Goal: Book appointment/travel/reservation

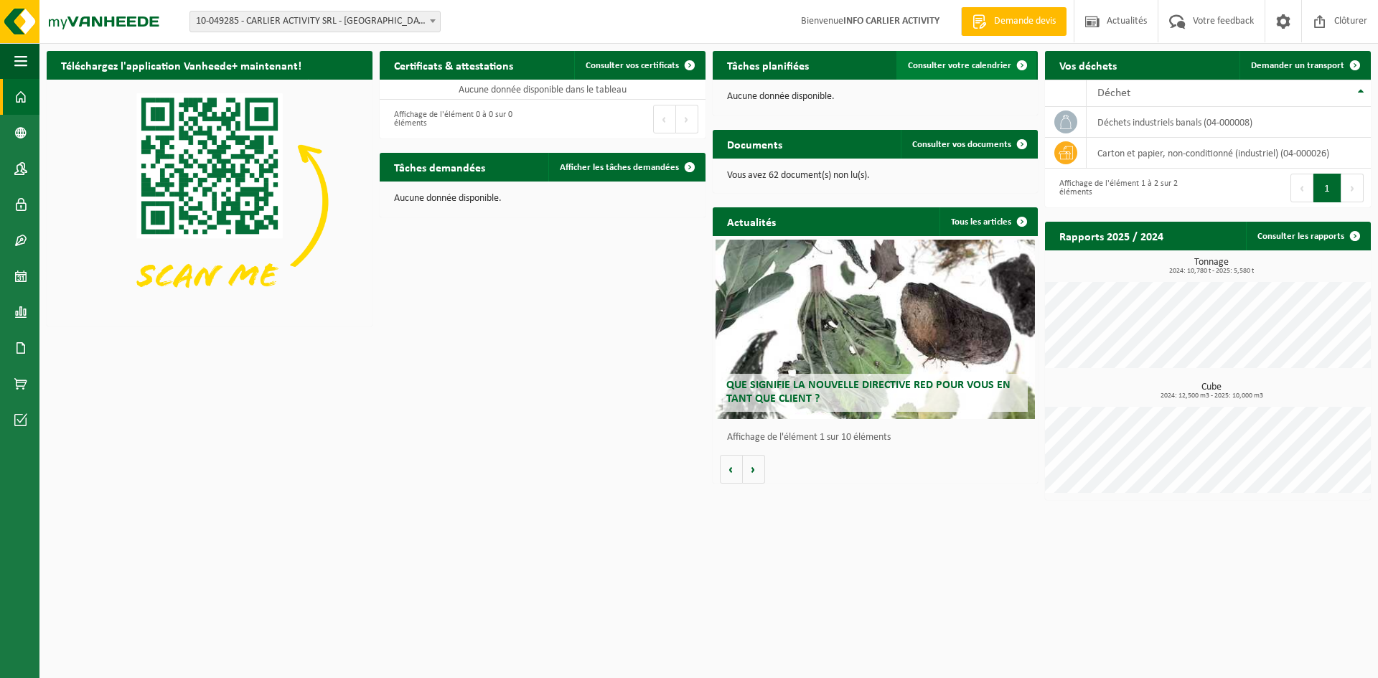
click at [948, 66] on span "Consulter votre calendrier" at bounding box center [959, 65] width 103 height 9
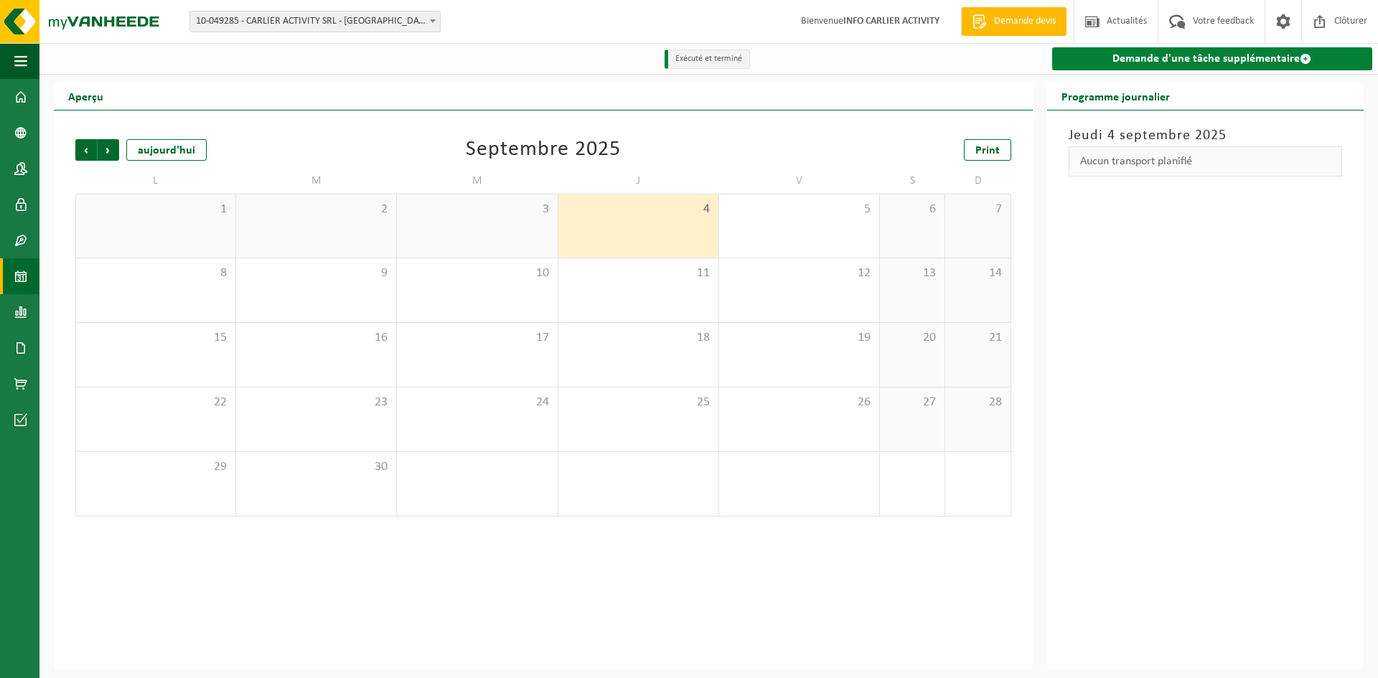
click at [1137, 62] on link "Demande d'une tâche supplémentaire" at bounding box center [1212, 58] width 320 height 23
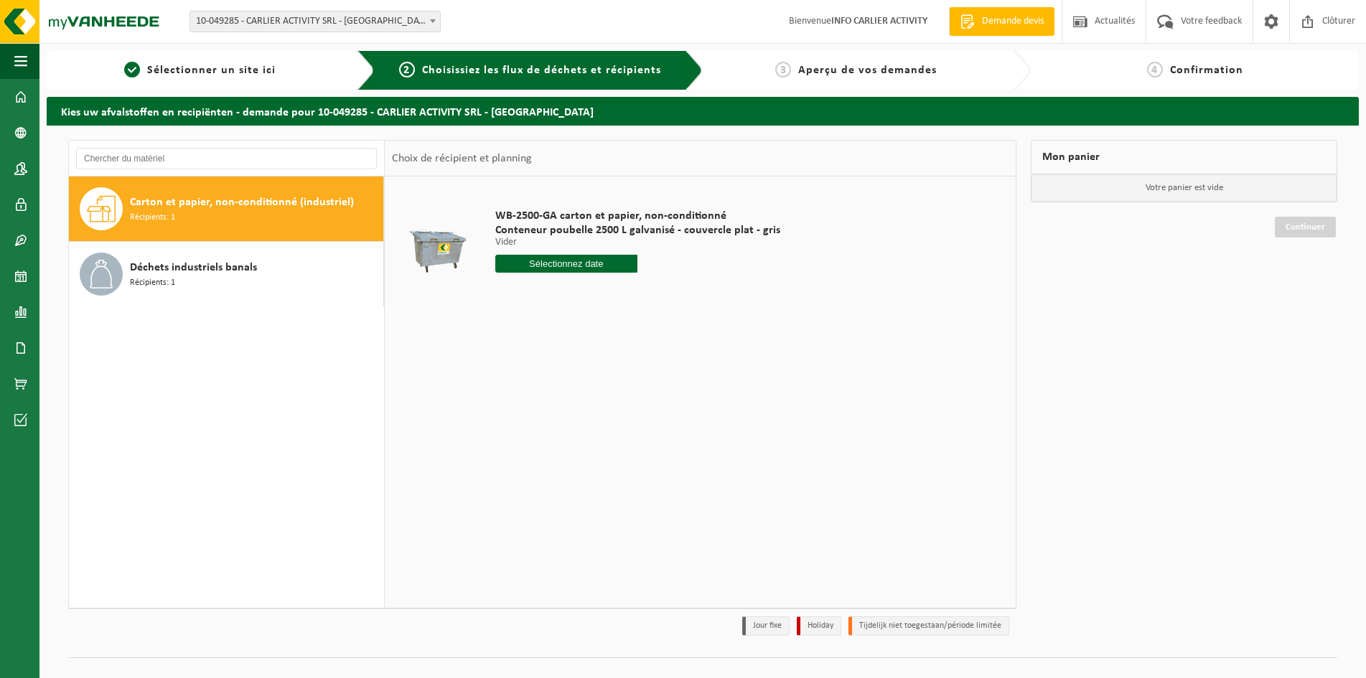
click at [527, 267] on input "text" at bounding box center [566, 264] width 143 height 18
click at [535, 372] on div "9" at bounding box center [533, 368] width 25 height 23
type input "à partir de 2025-09-09"
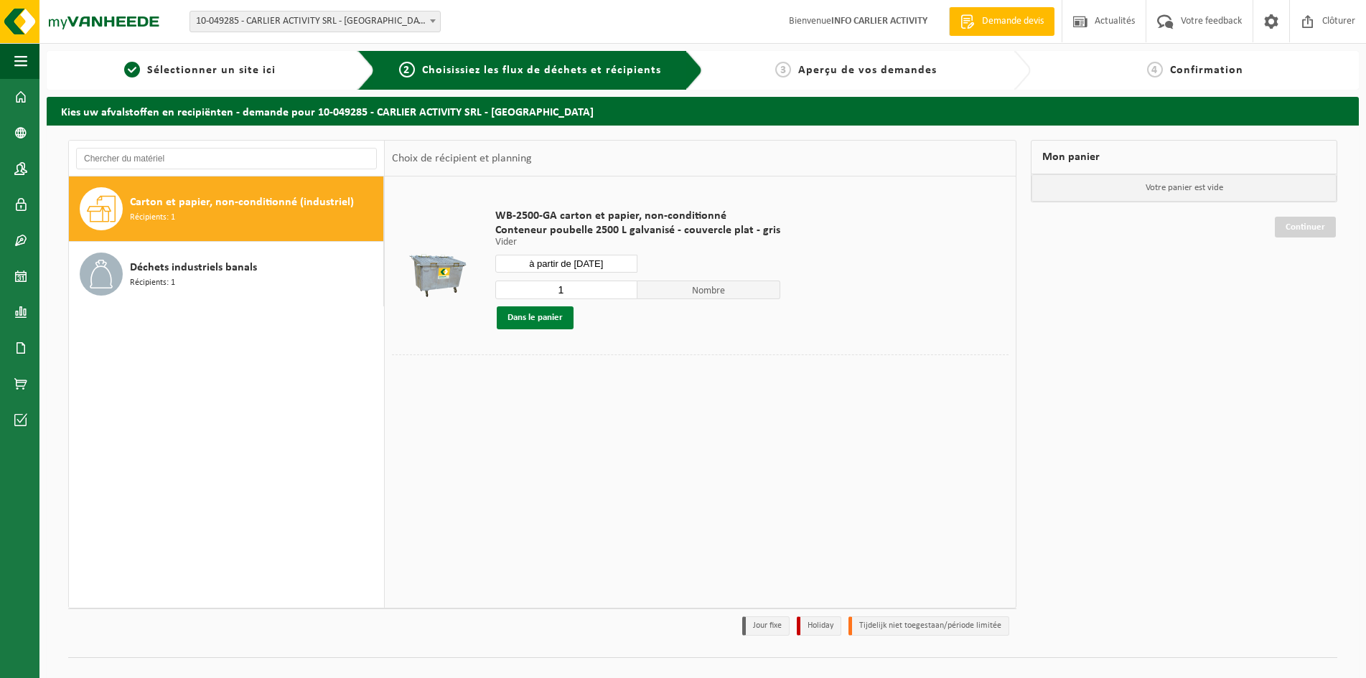
click at [543, 322] on button "Dans le panier" at bounding box center [535, 318] width 77 height 23
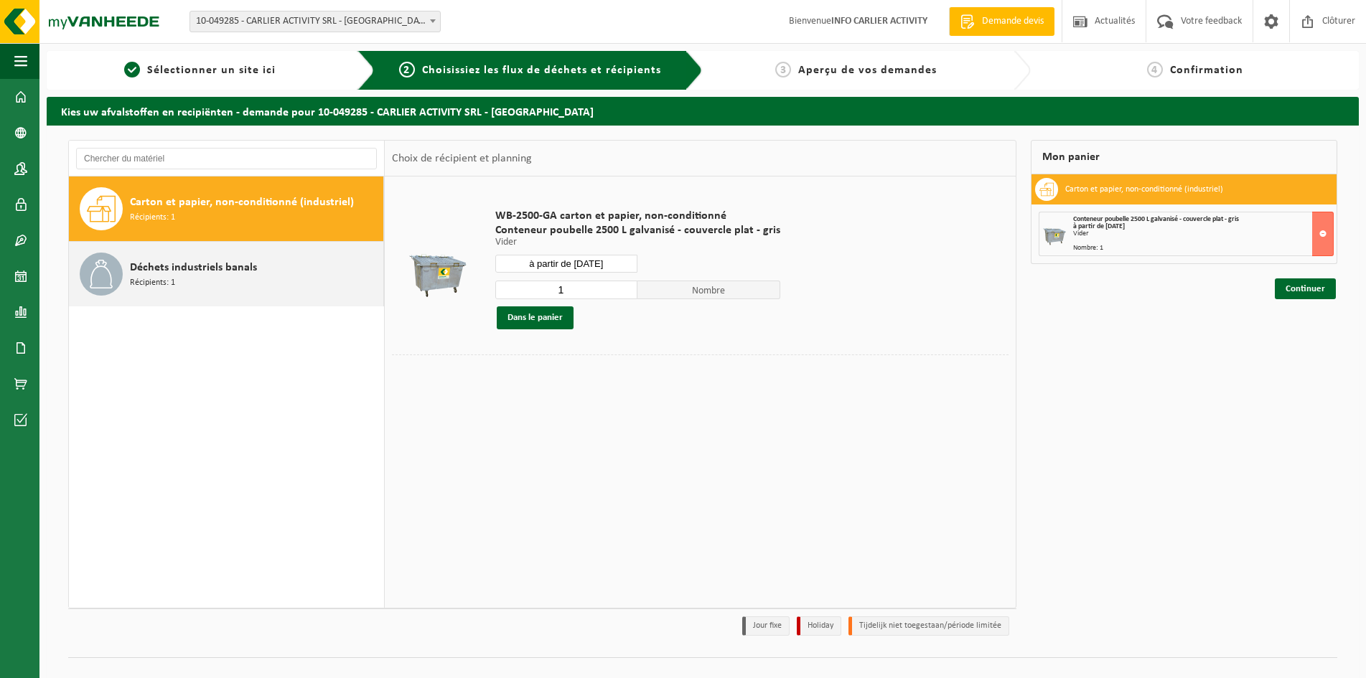
click at [238, 267] on span "Déchets industriels banals" at bounding box center [193, 267] width 127 height 17
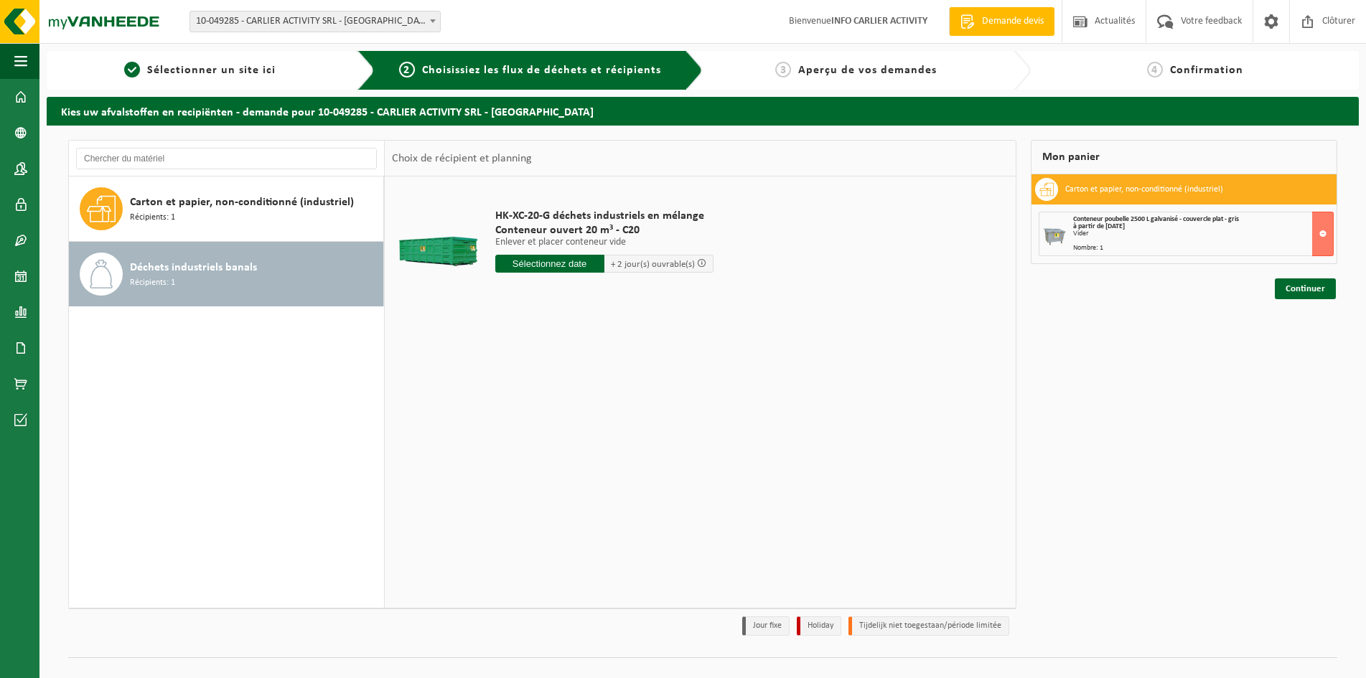
click at [565, 266] on input "text" at bounding box center [549, 264] width 109 height 18
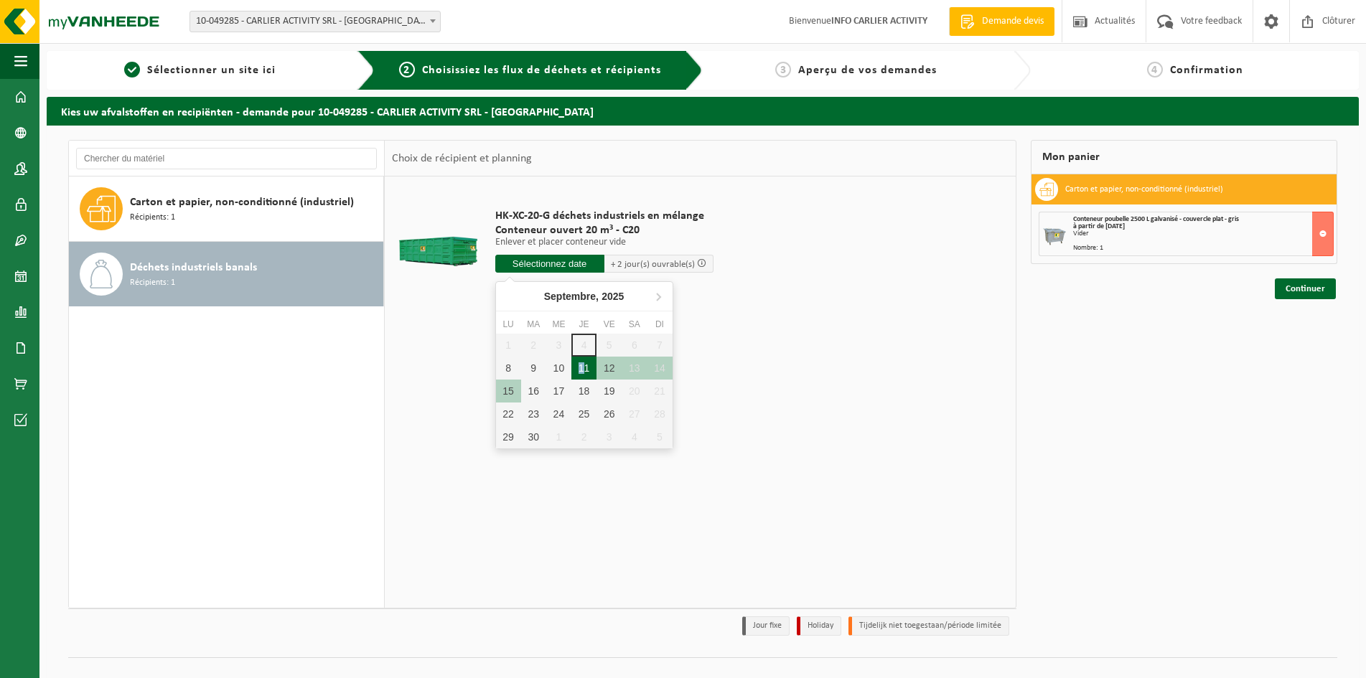
click at [581, 371] on div "11" at bounding box center [583, 368] width 25 height 23
type input "à partir de 2025-09-11"
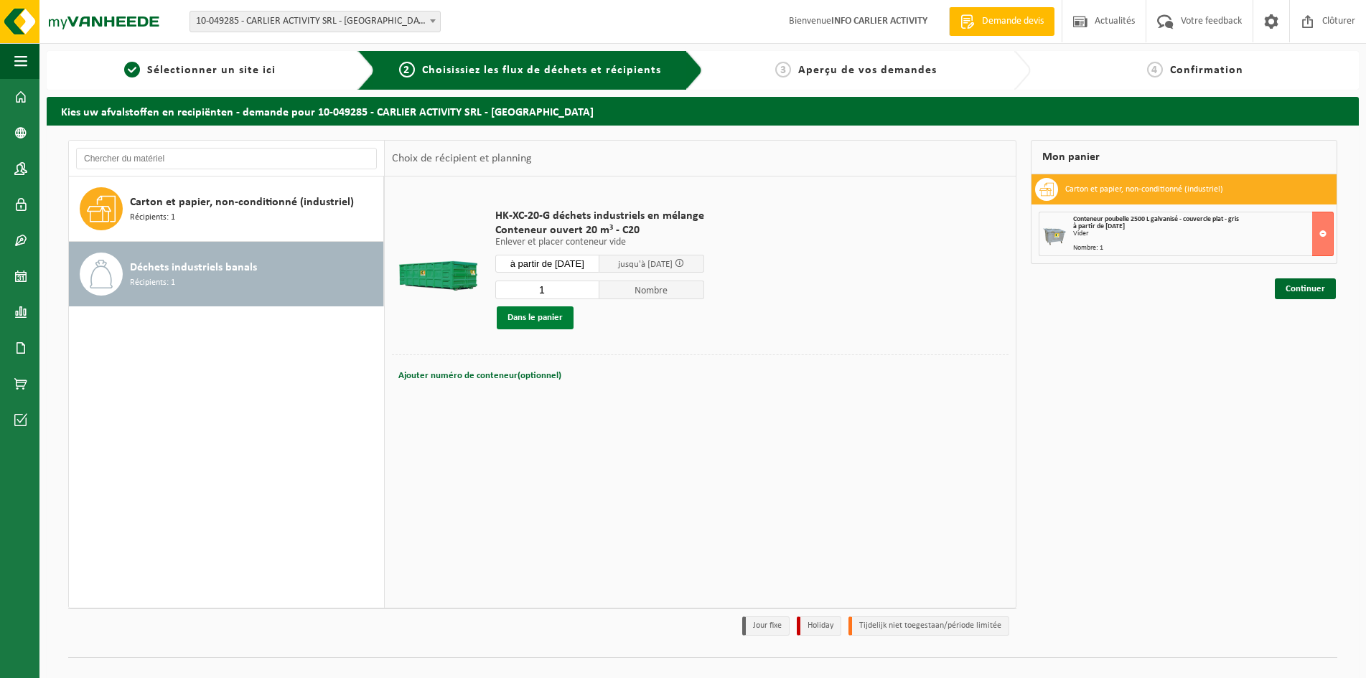
click at [543, 322] on button "Dans le panier" at bounding box center [535, 318] width 77 height 23
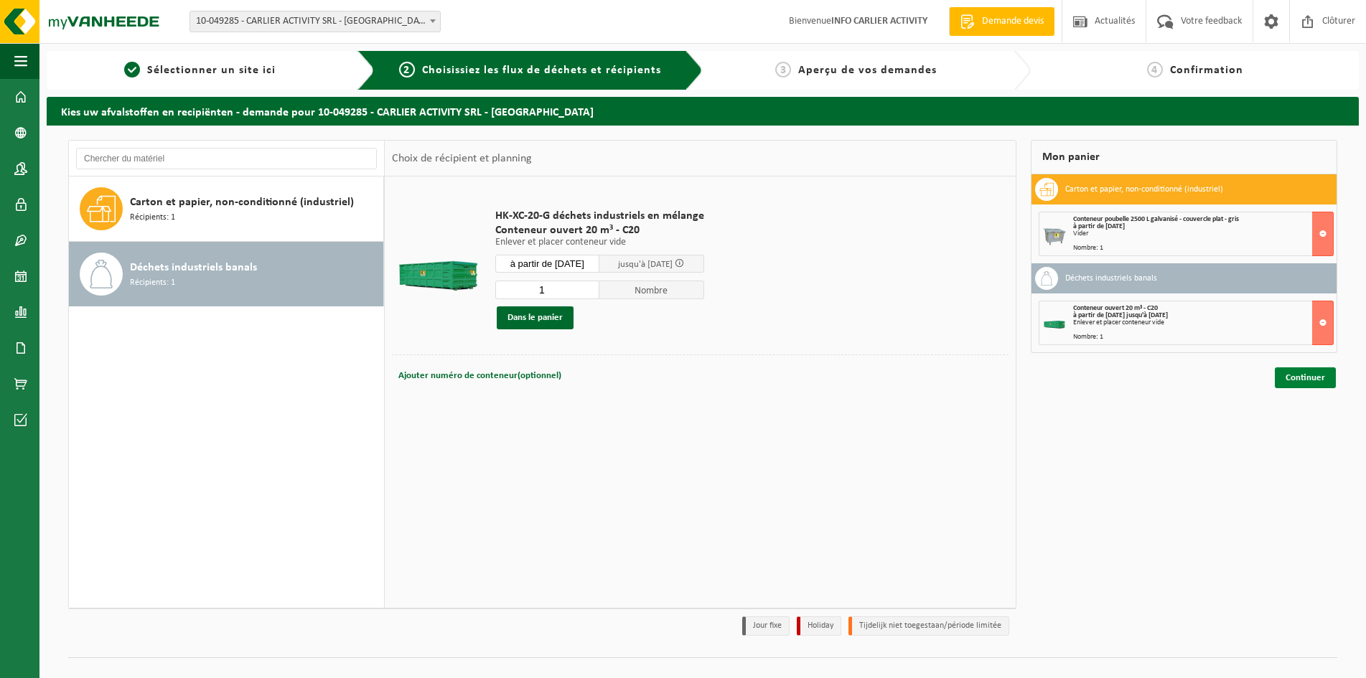
click at [1302, 378] on link "Continuer" at bounding box center [1305, 378] width 61 height 21
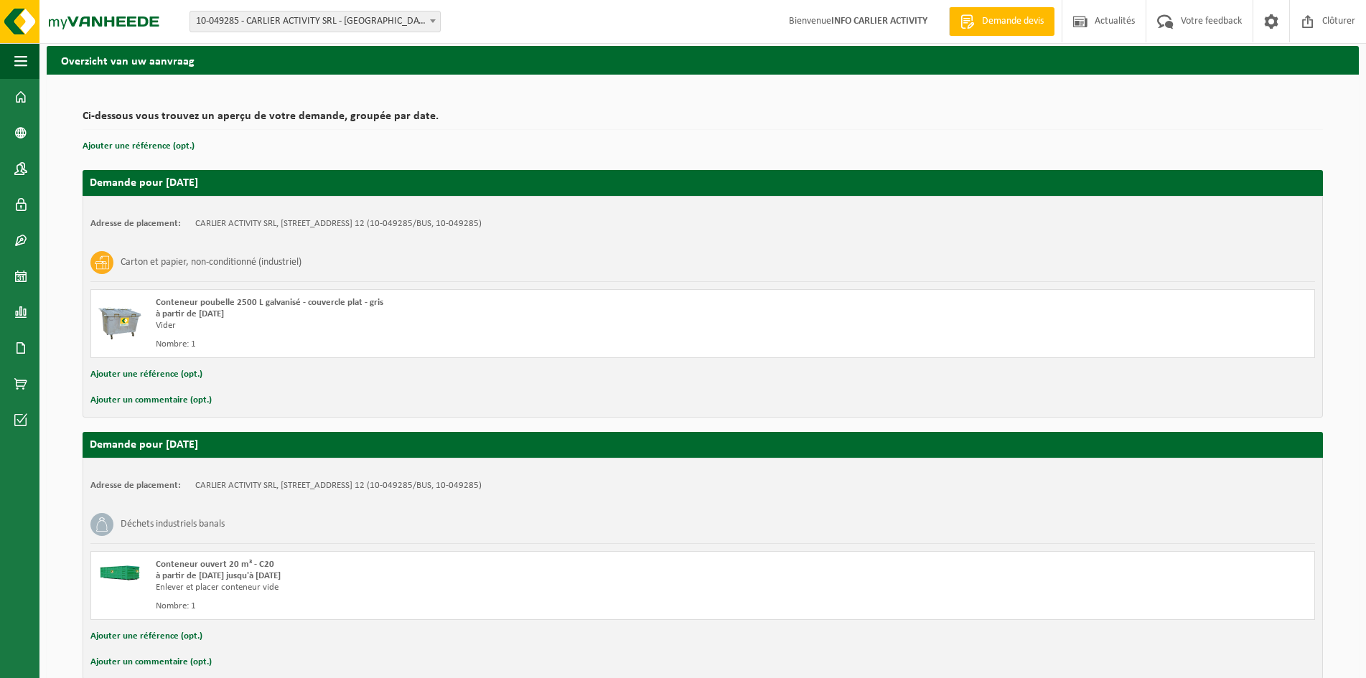
scroll to position [125, 0]
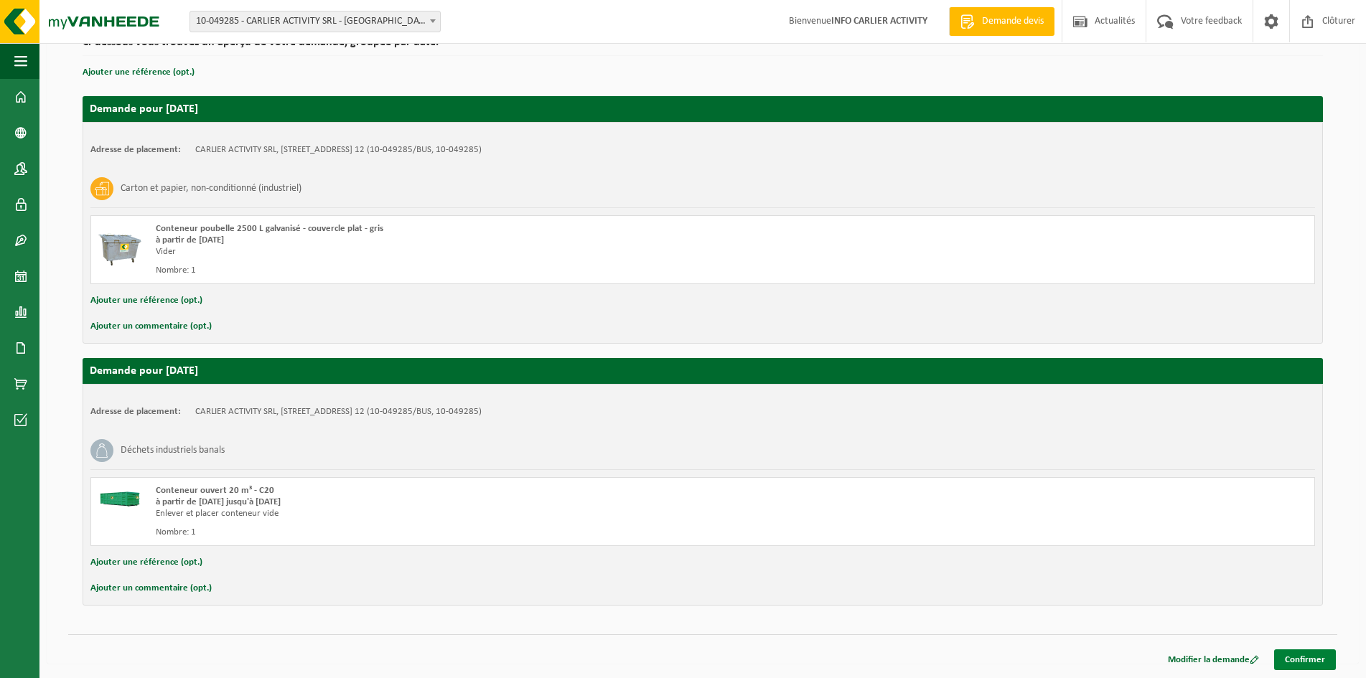
click at [1306, 663] on link "Confirmer" at bounding box center [1305, 660] width 62 height 21
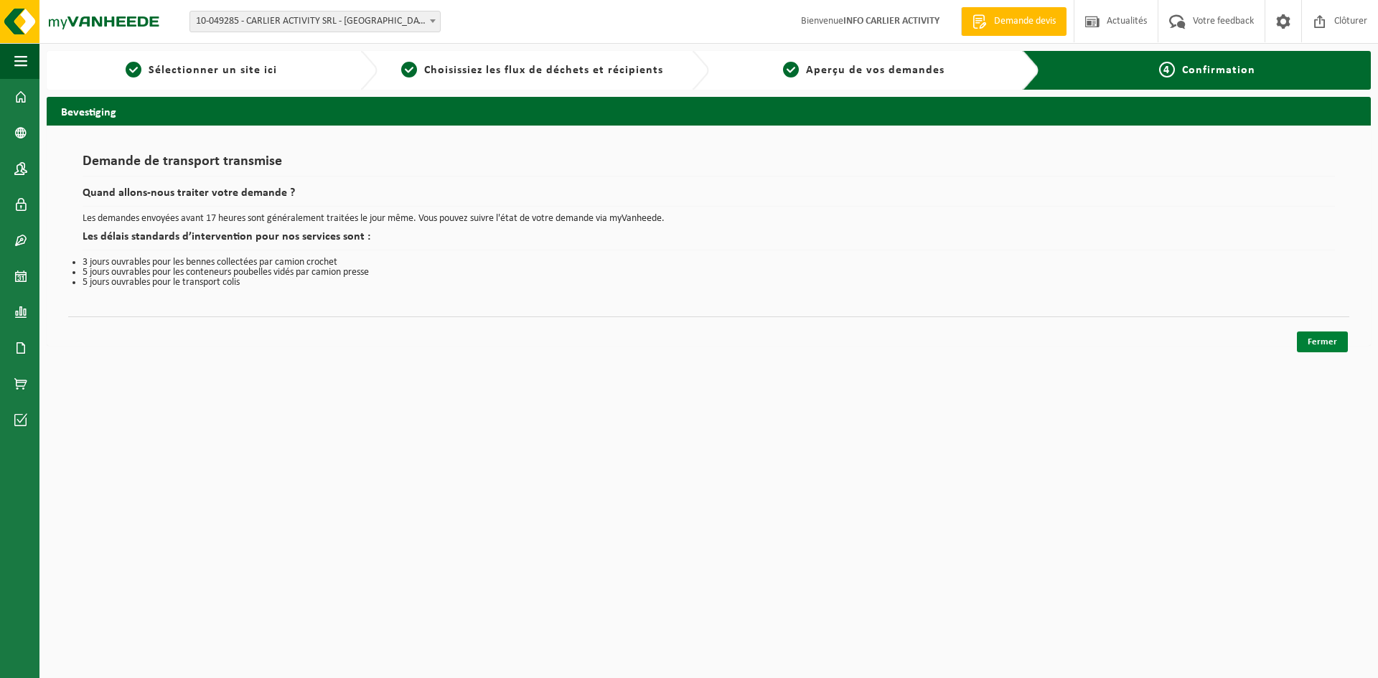
click at [1308, 340] on link "Fermer" at bounding box center [1322, 342] width 51 height 21
